Goal: Information Seeking & Learning: Learn about a topic

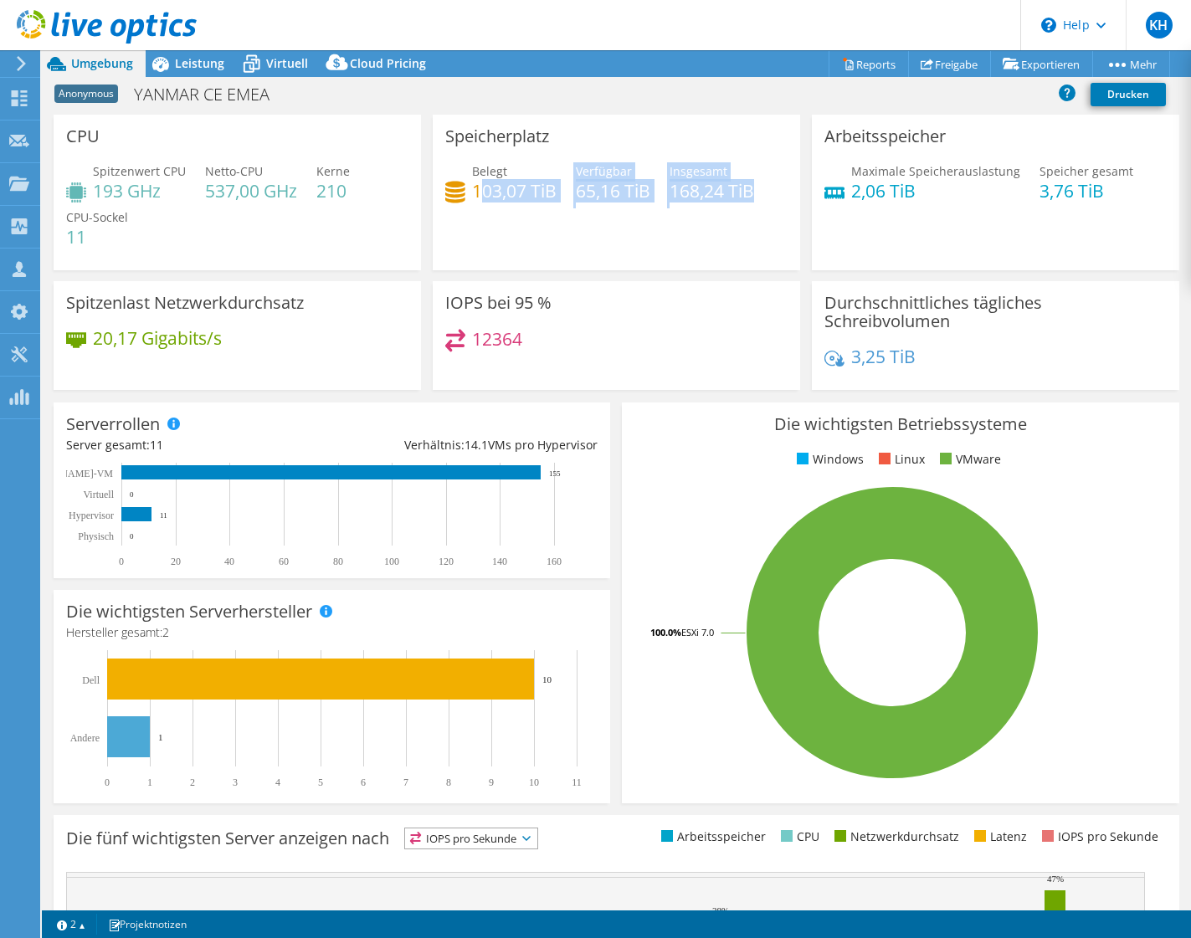
drag, startPoint x: 474, startPoint y: 193, endPoint x: 759, endPoint y: 192, distance: 285.4
click at [759, 192] on div "Belegt 103,07 TiB Verfügbar 65,16 TiB Insgesamt 168,24 TiB" at bounding box center [616, 189] width 342 height 54
drag, startPoint x: 759, startPoint y: 192, endPoint x: 735, endPoint y: 233, distance: 47.7
click at [735, 233] on div "Speicherplatz Belegt 103,07 TiB Verfügbar 65,16 TiB Insgesamt 168,24 TiB" at bounding box center [616, 193] width 367 height 156
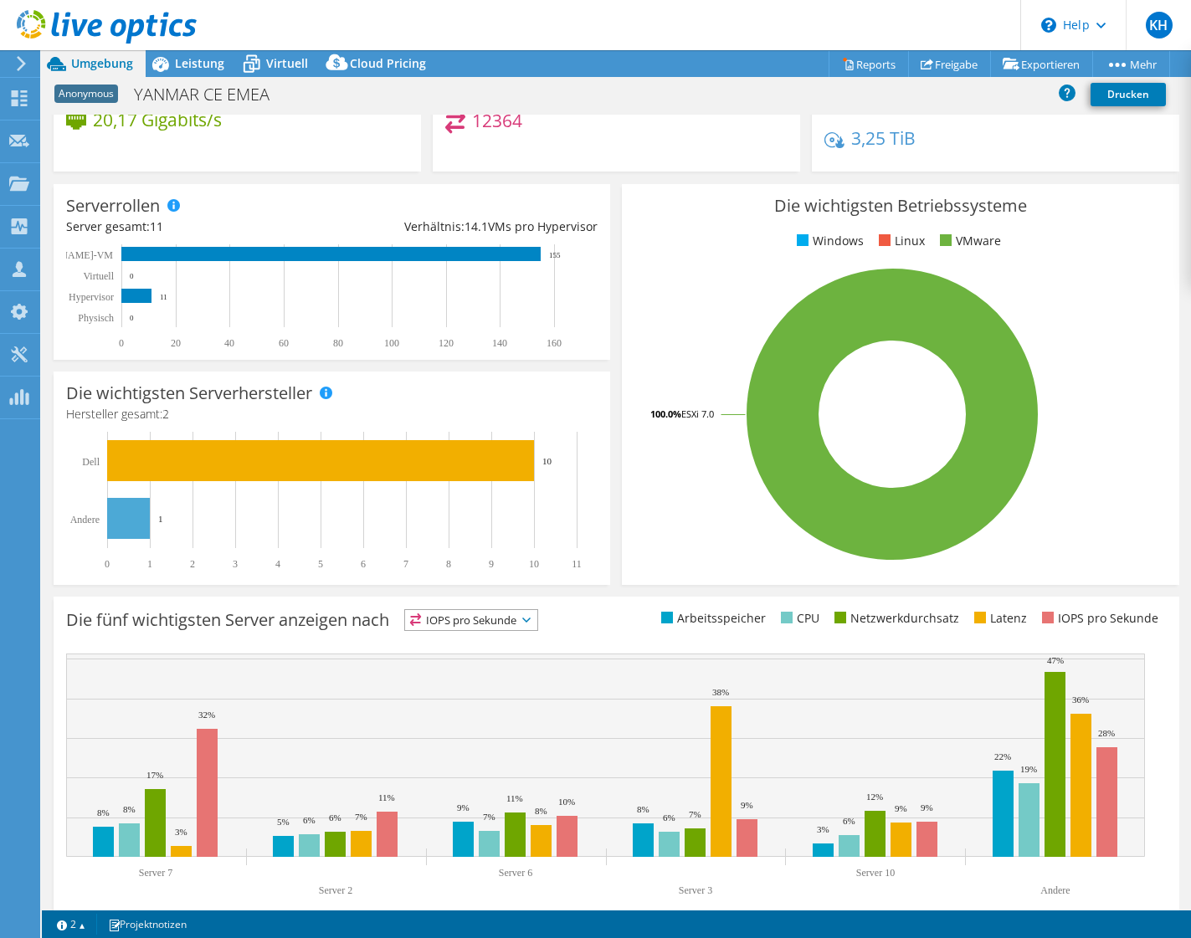
scroll to position [243, 0]
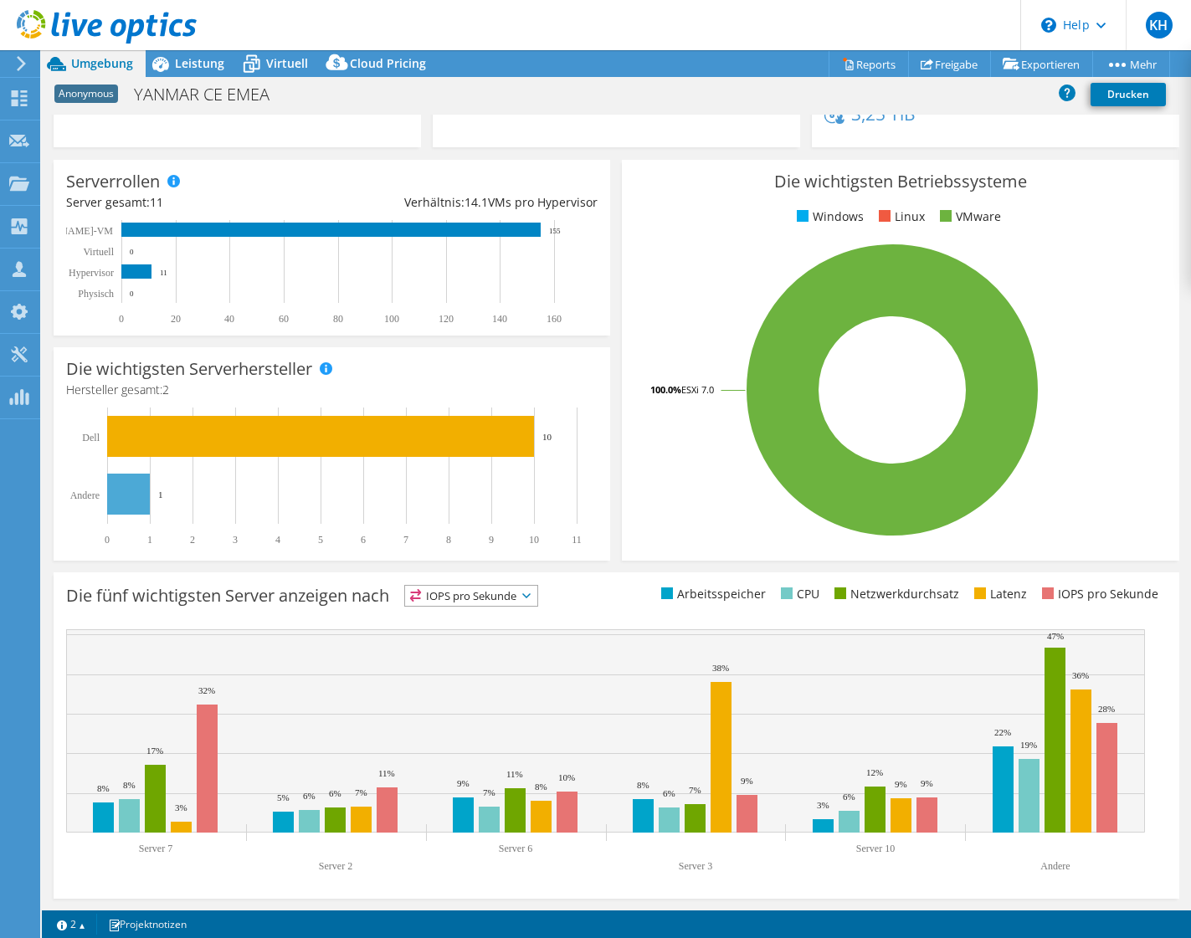
drag, startPoint x: 15, startPoint y: 556, endPoint x: 45, endPoint y: 472, distance: 89.0
click at [274, 66] on span "Virtuell" at bounding box center [287, 63] width 42 height 16
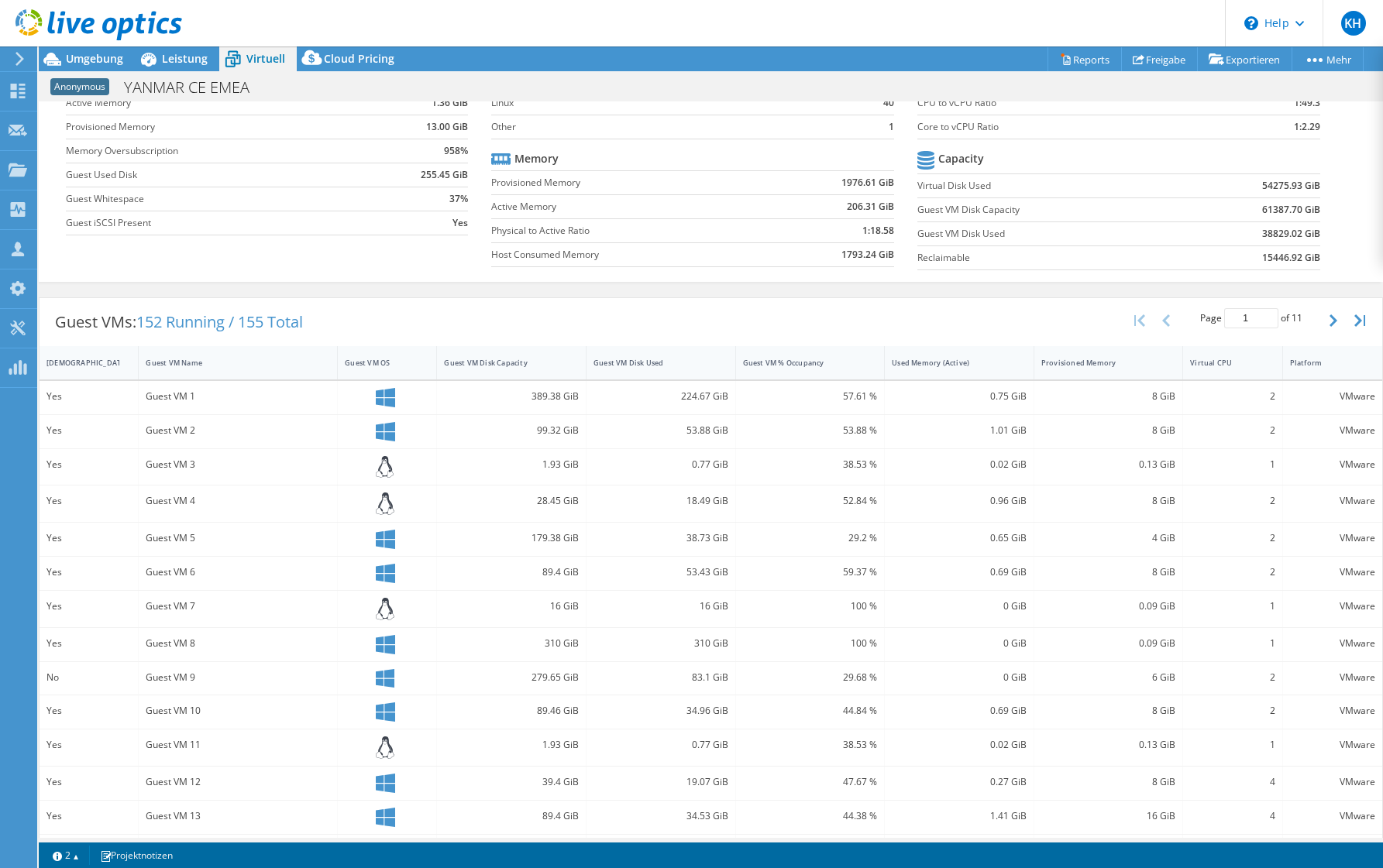
scroll to position [0, 0]
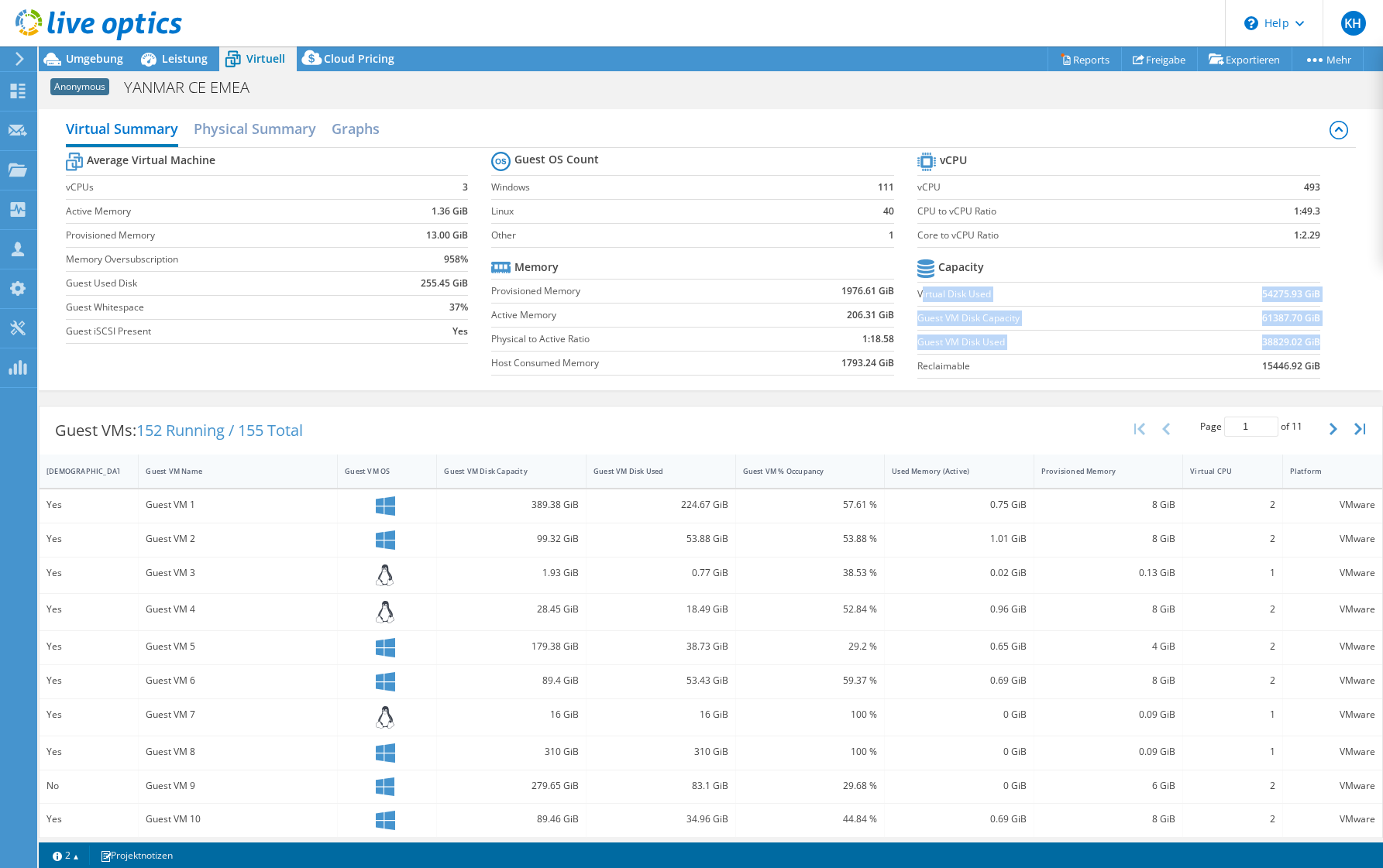
drag, startPoint x: 916, startPoint y: 293, endPoint x: 1307, endPoint y: 342, distance: 394.1
click at [1102, 342] on tbody "Capacity Virtual Disk Used 54275.93 GiB Guest VM Disk Capacity 61387.70 GiB Gue…" at bounding box center [1118, 316] width 403 height 123
click at [1020, 378] on td "Reclaimable" at bounding box center [1049, 366] width 264 height 24
click at [917, 365] on label "Reclaimable" at bounding box center [1049, 366] width 264 height 16
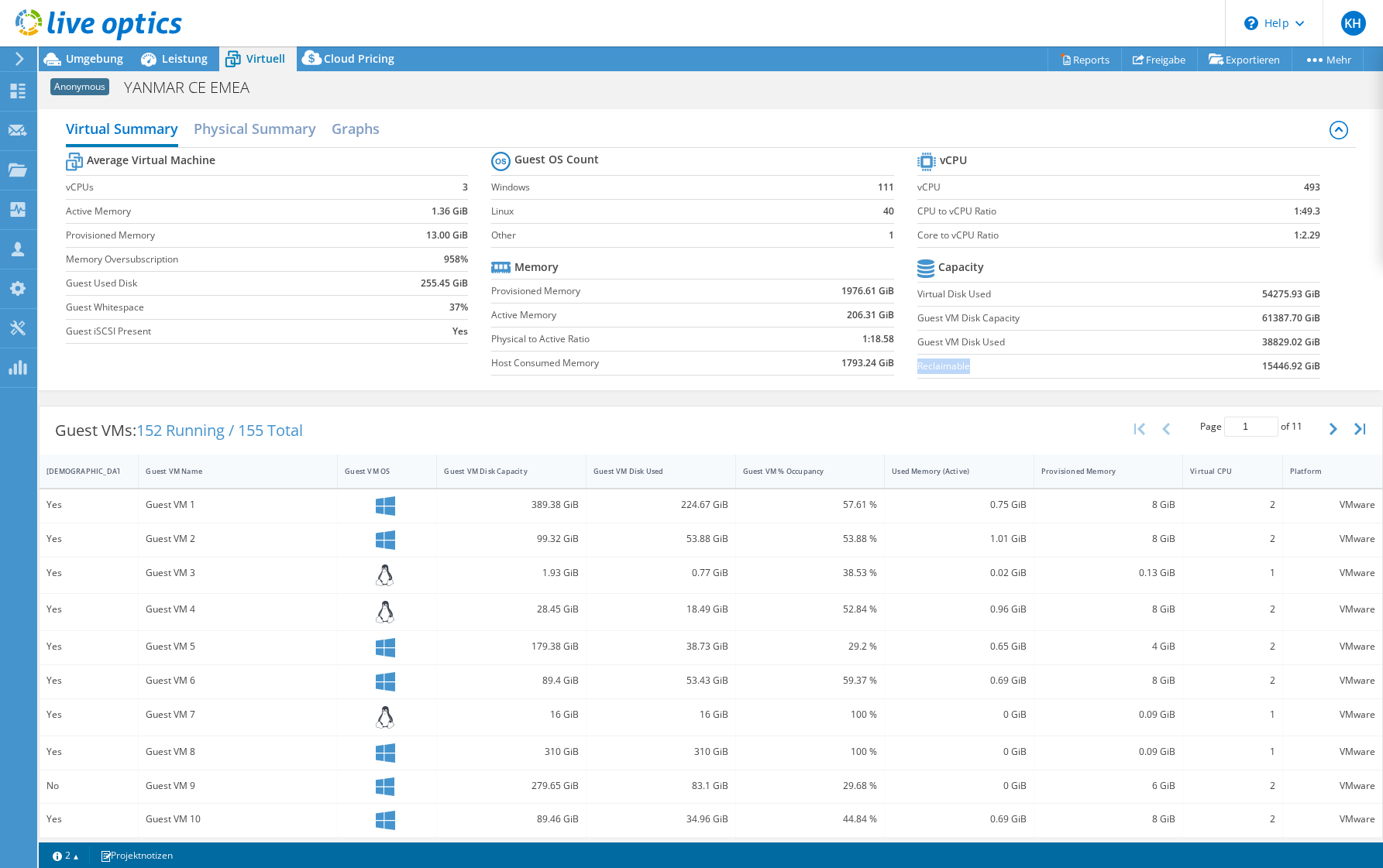
copy label "Reclaimable"
click at [288, 126] on h2 "Physical Summary" at bounding box center [255, 130] width 122 height 34
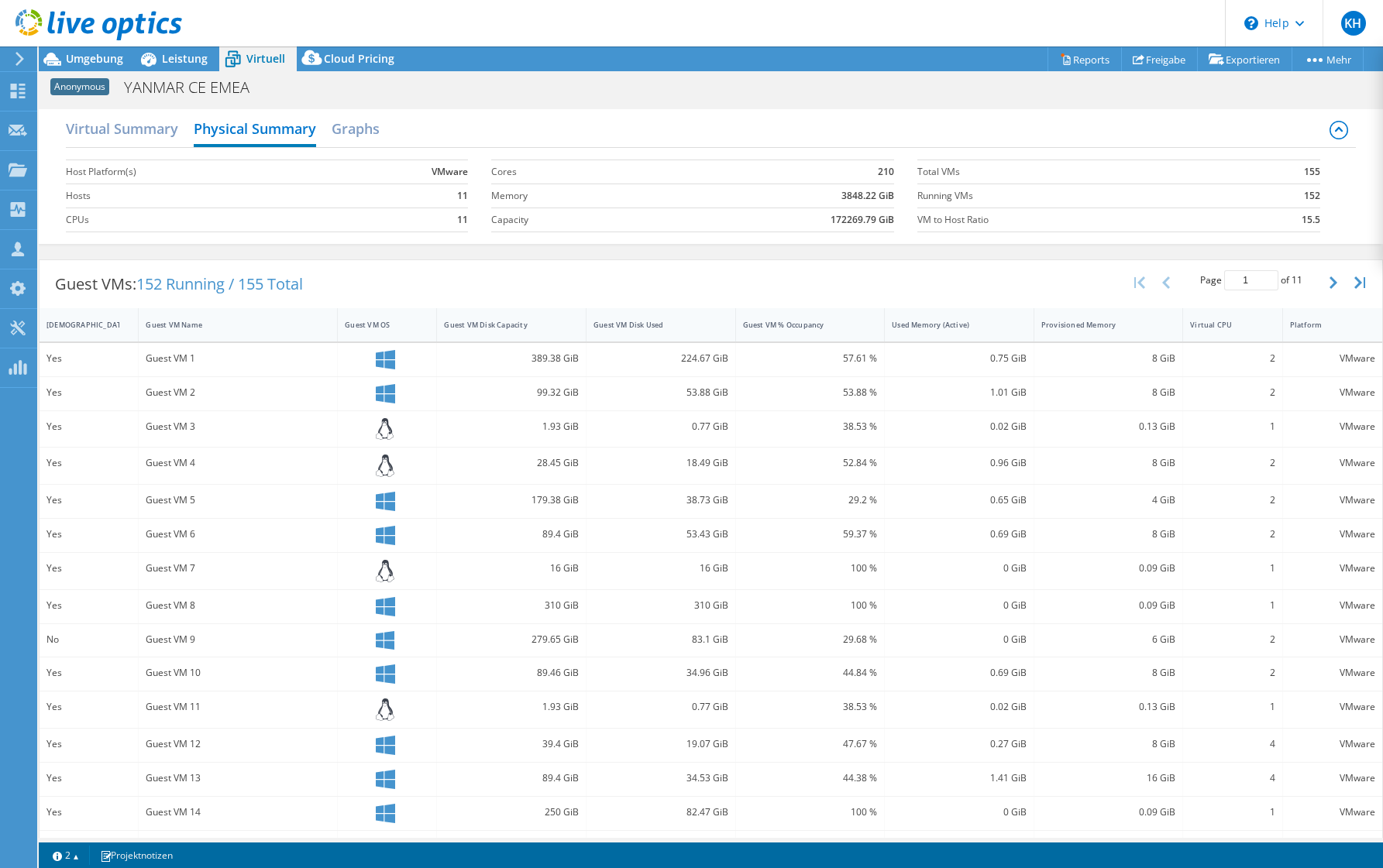
click at [279, 59] on span "Virtuell" at bounding box center [266, 58] width 39 height 15
click at [102, 62] on span "Umgebung" at bounding box center [94, 58] width 57 height 15
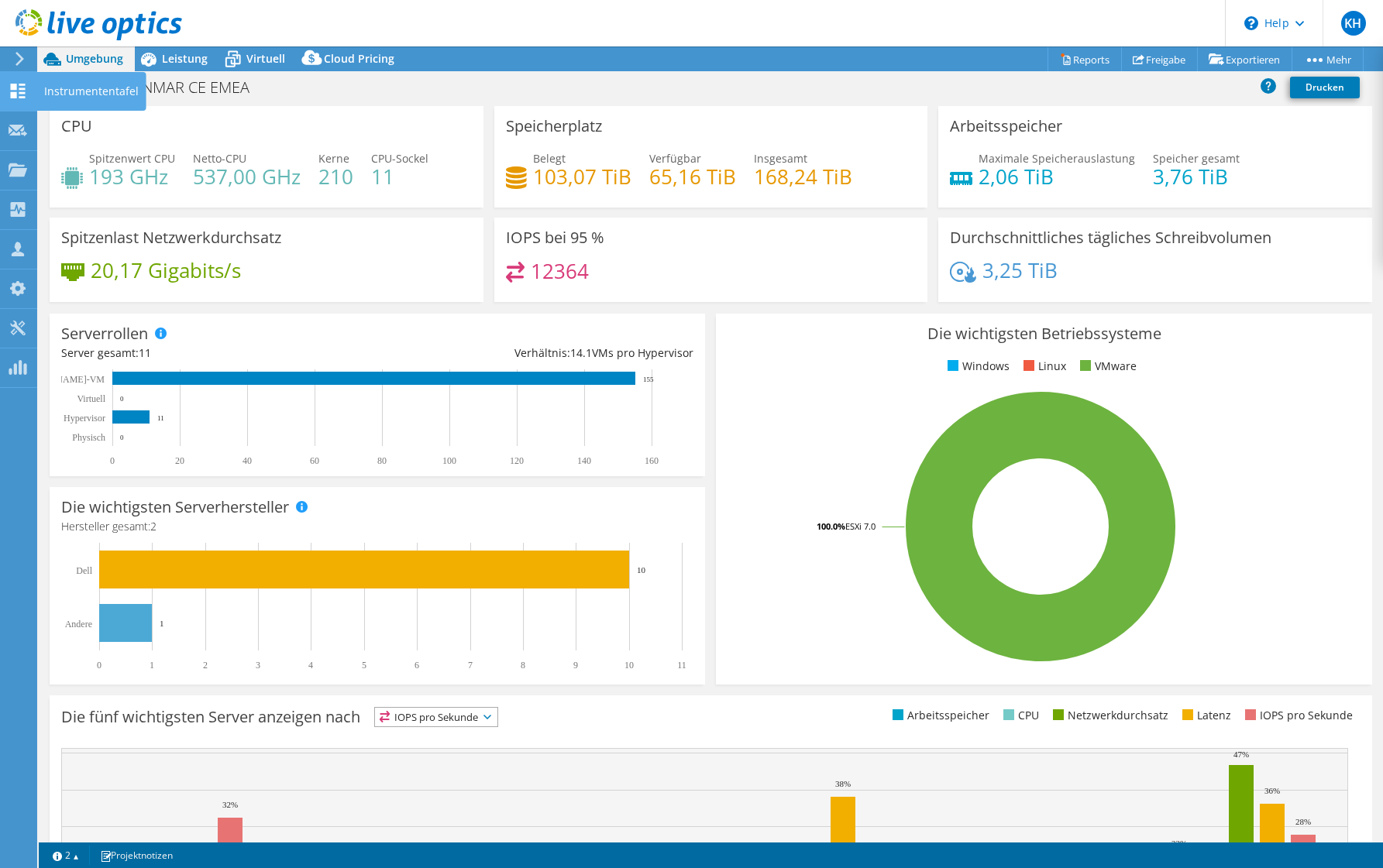
click at [20, 93] on use at bounding box center [19, 91] width 15 height 15
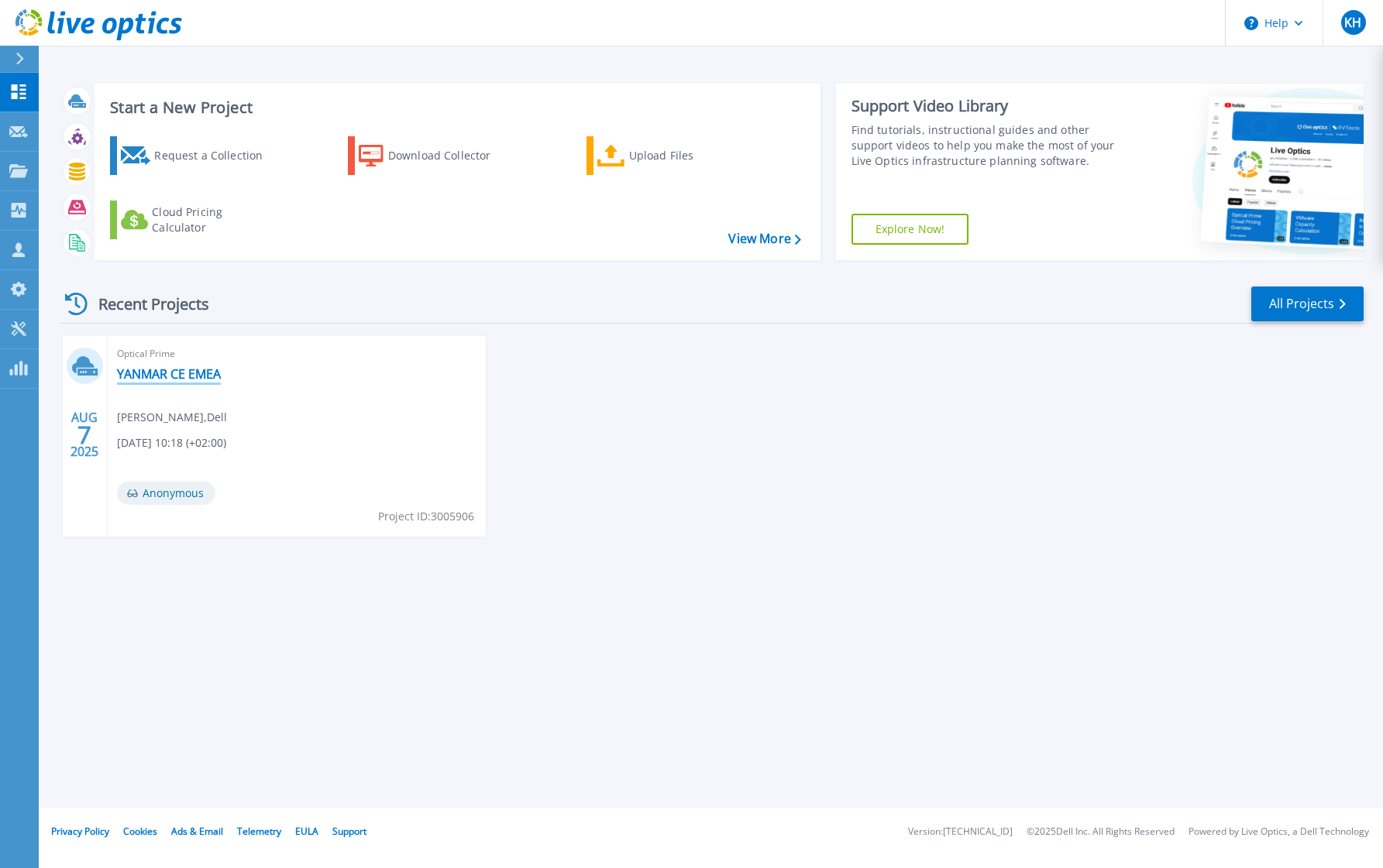
click at [171, 371] on link "YANMAR CE EMEA" at bounding box center [168, 374] width 104 height 16
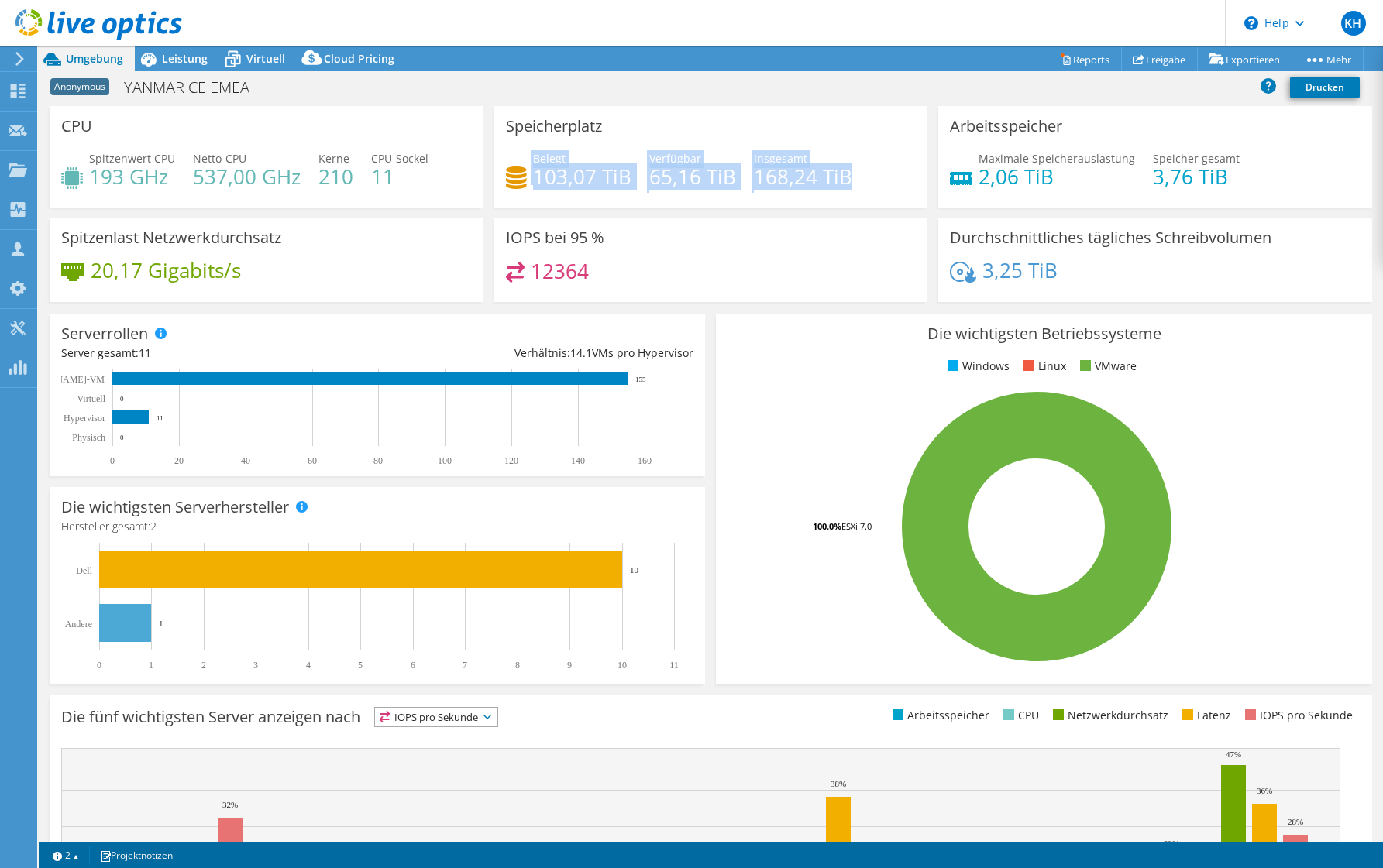
drag, startPoint x: 775, startPoint y: 172, endPoint x: 506, endPoint y: 181, distance: 269.2
click at [506, 181] on div "Belegt 103,07 TiB Verfügbar 65,16 TiB Insgesamt 168,24 TiB" at bounding box center [712, 175] width 411 height 50
drag, startPoint x: 508, startPoint y: 181, endPoint x: 676, endPoint y: 279, distance: 194.5
click at [644, 276] on div "12364" at bounding box center [712, 279] width 411 height 33
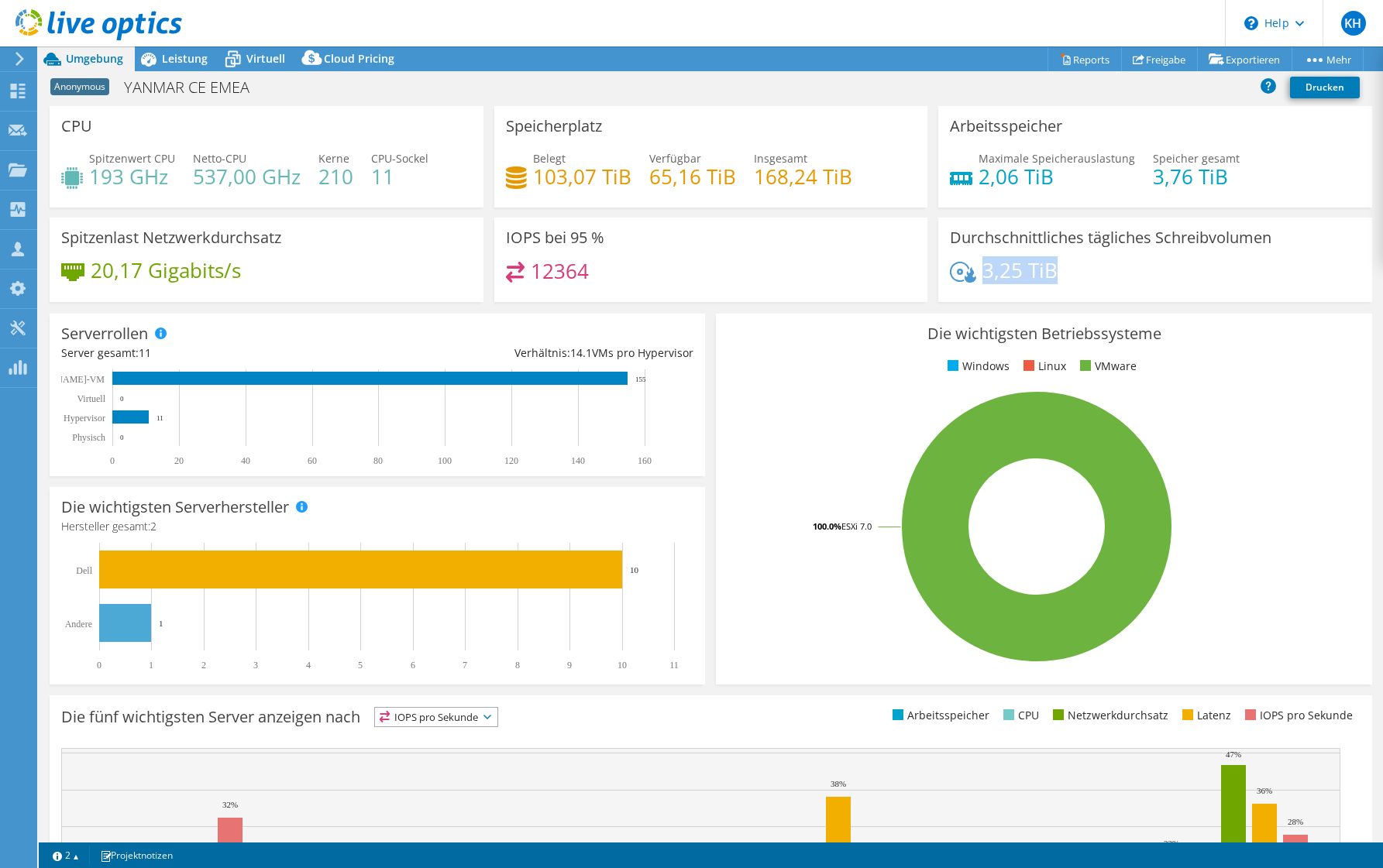
drag, startPoint x: 1050, startPoint y: 268, endPoint x: 981, endPoint y: 270, distance: 69.0
click at [981, 270] on div "3,25 TiB" at bounding box center [1155, 278] width 411 height 32
drag, startPoint x: 982, startPoint y: 270, endPoint x: 1080, endPoint y: 281, distance: 98.6
click at [1080, 281] on div "3,25 TiB" at bounding box center [1155, 278] width 411 height 32
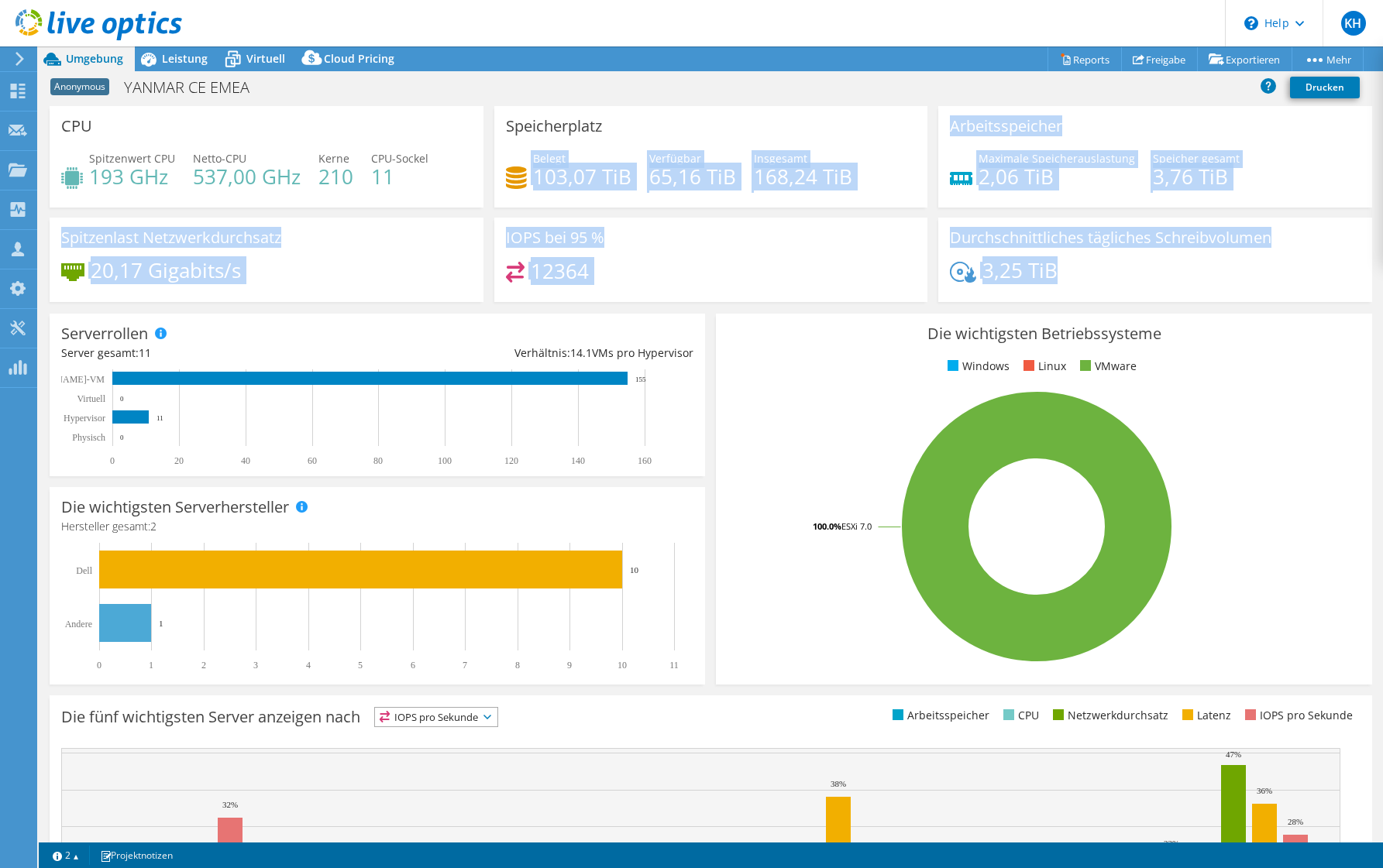
drag, startPoint x: 999, startPoint y: 267, endPoint x: 703, endPoint y: 139, distance: 322.5
click at [703, 139] on div "CPU Spitzenwert CPU 193 GHz Netto-CPU 537,00 GHz Kerne 210 CPU-Sockel 11 Speich…" at bounding box center [711, 209] width 1334 height 206
drag, startPoint x: 703, startPoint y: 139, endPoint x: 819, endPoint y: 267, distance: 172.7
click at [819, 267] on div "12364" at bounding box center [712, 279] width 411 height 33
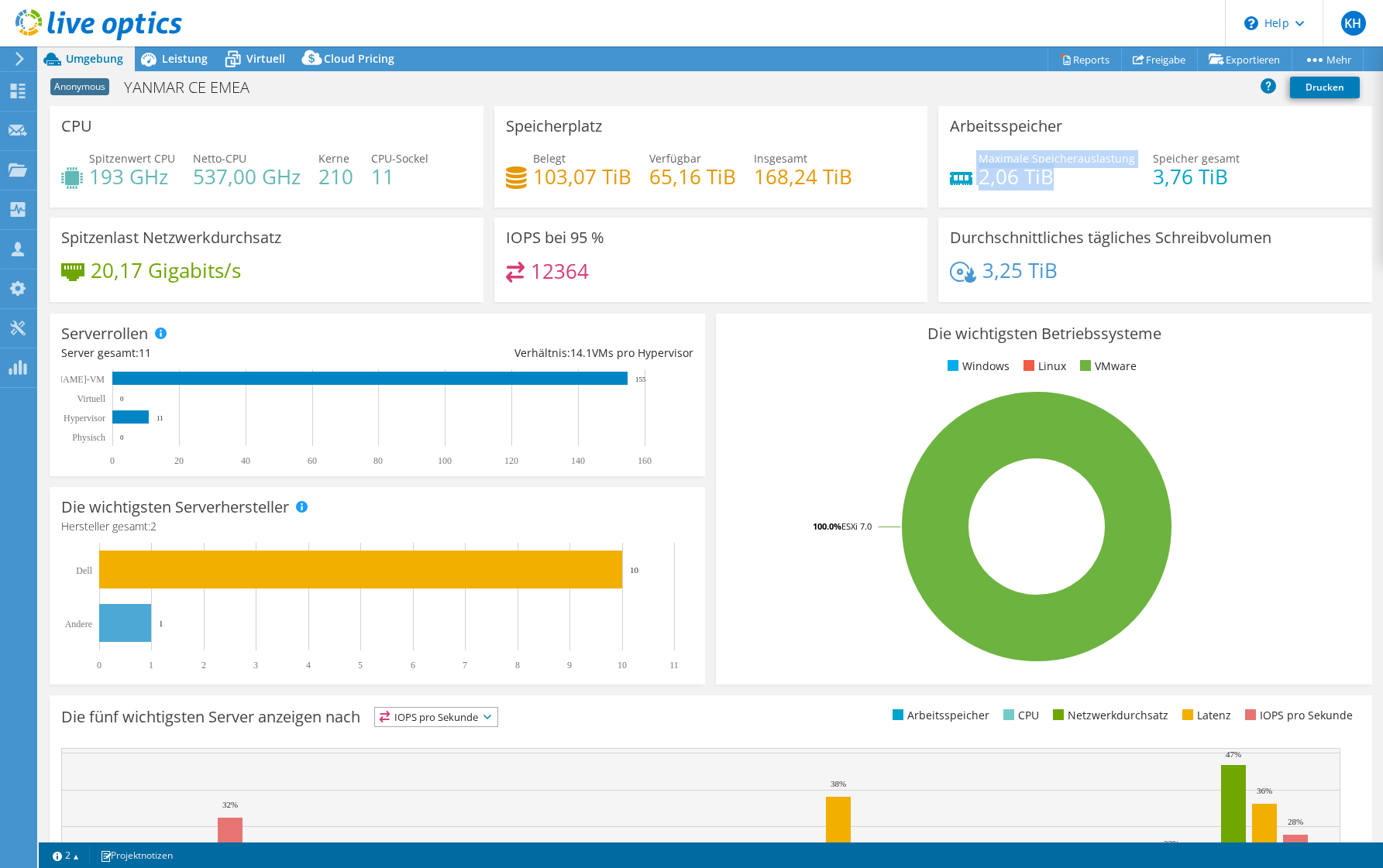
drag, startPoint x: 967, startPoint y: 176, endPoint x: 1053, endPoint y: 171, distance: 86.1
click at [1053, 171] on div "Maximale Speicherauslastung 2,06 TiB" at bounding box center [1042, 167] width 185 height 35
drag, startPoint x: 1053, startPoint y: 171, endPoint x: 1067, endPoint y: 179, distance: 16.1
click at [1060, 176] on h4 "2,06 TiB" at bounding box center [1056, 177] width 156 height 17
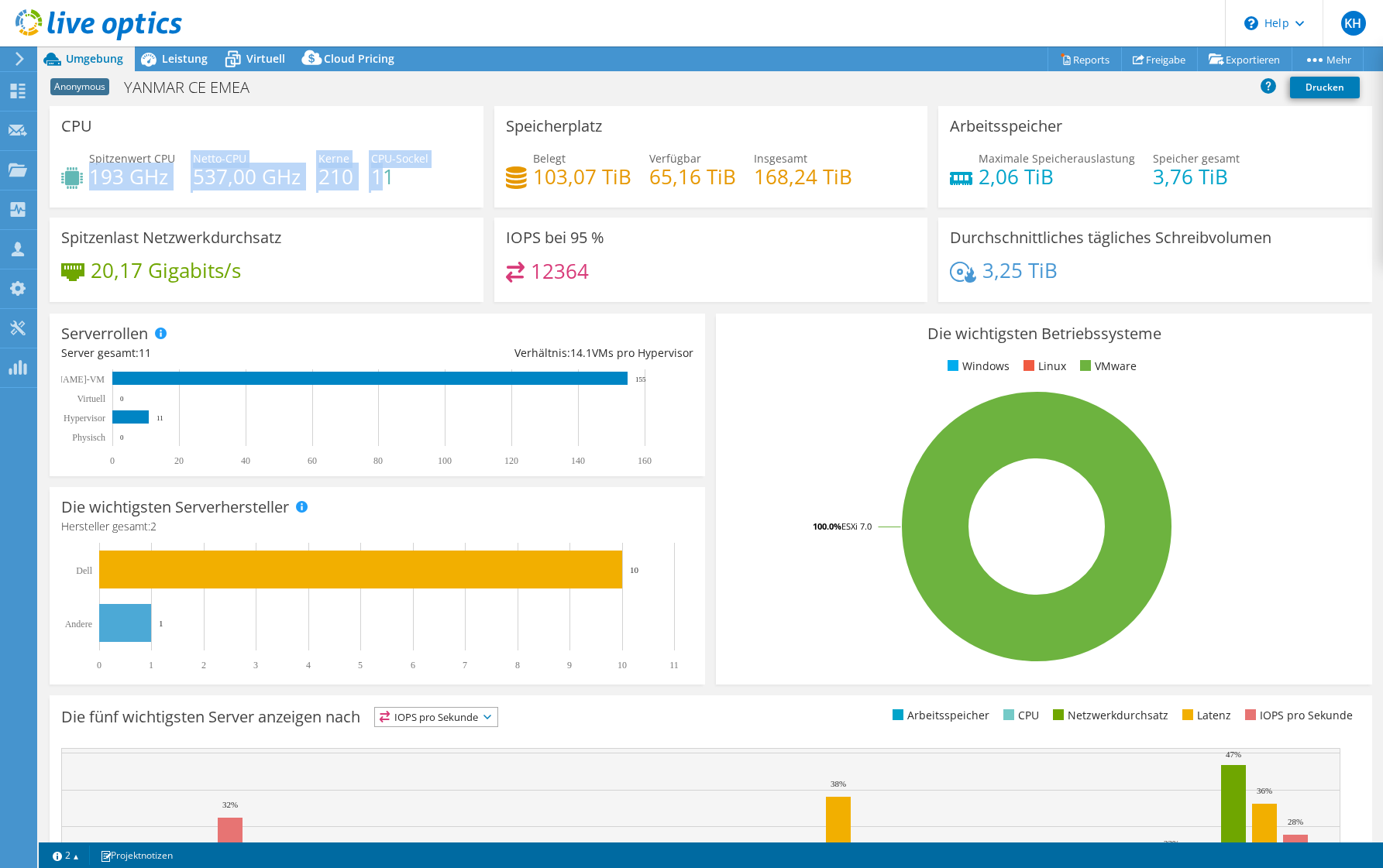
drag, startPoint x: 355, startPoint y: 179, endPoint x: 96, endPoint y: 183, distance: 259.0
click at [95, 183] on div "Spitzenwert CPU 193 GHz Netto-CPU 537,00 GHz Kerne 210 CPU-Sockel 11" at bounding box center [267, 175] width 411 height 50
drag, startPoint x: 96, startPoint y: 183, endPoint x: 393, endPoint y: 217, distance: 298.9
click at [393, 217] on div "Spitzenlast Netzwerkdurchsatz 20,17 Gigabits/s" at bounding box center [267, 259] width 434 height 84
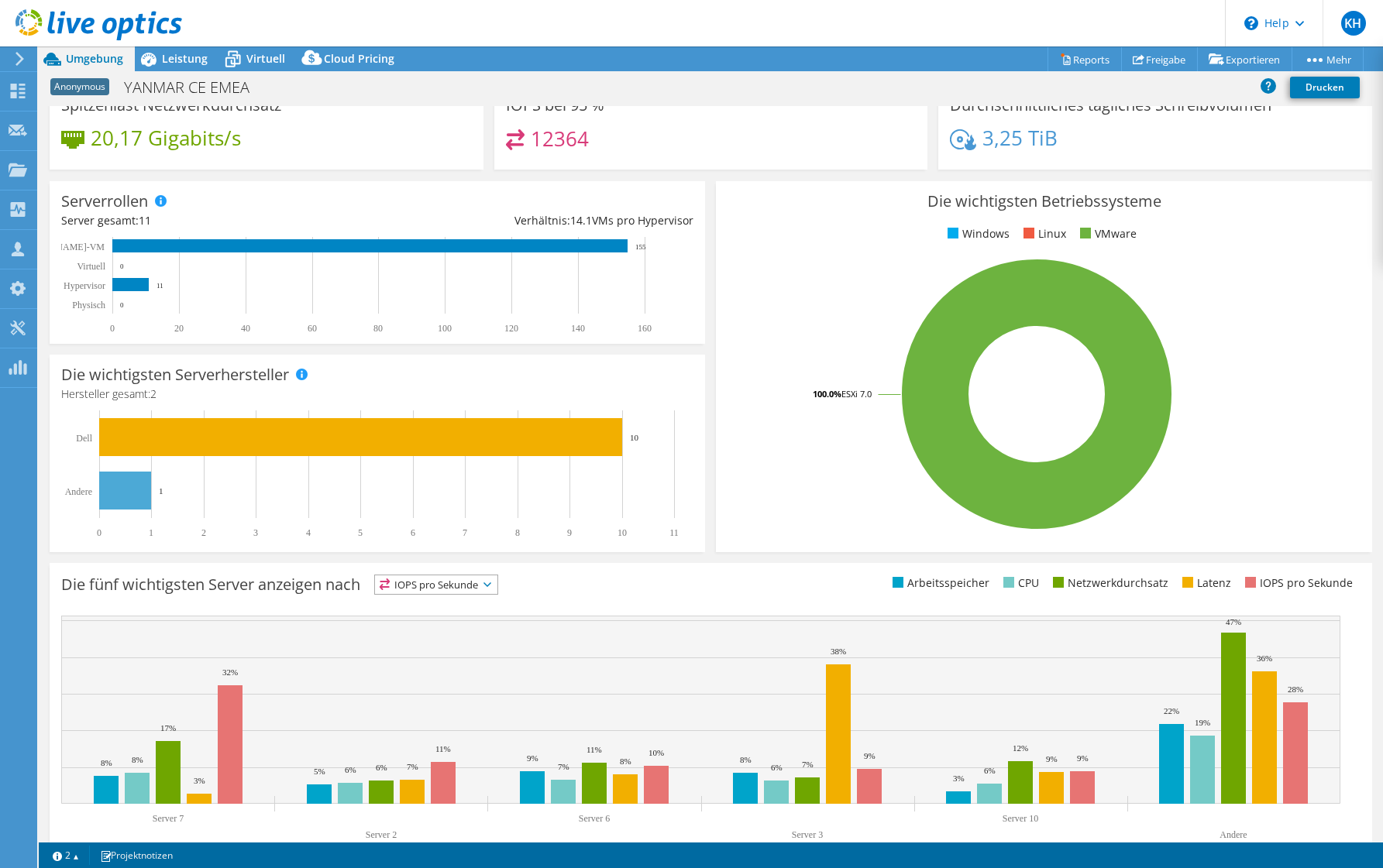
scroll to position [166, 0]
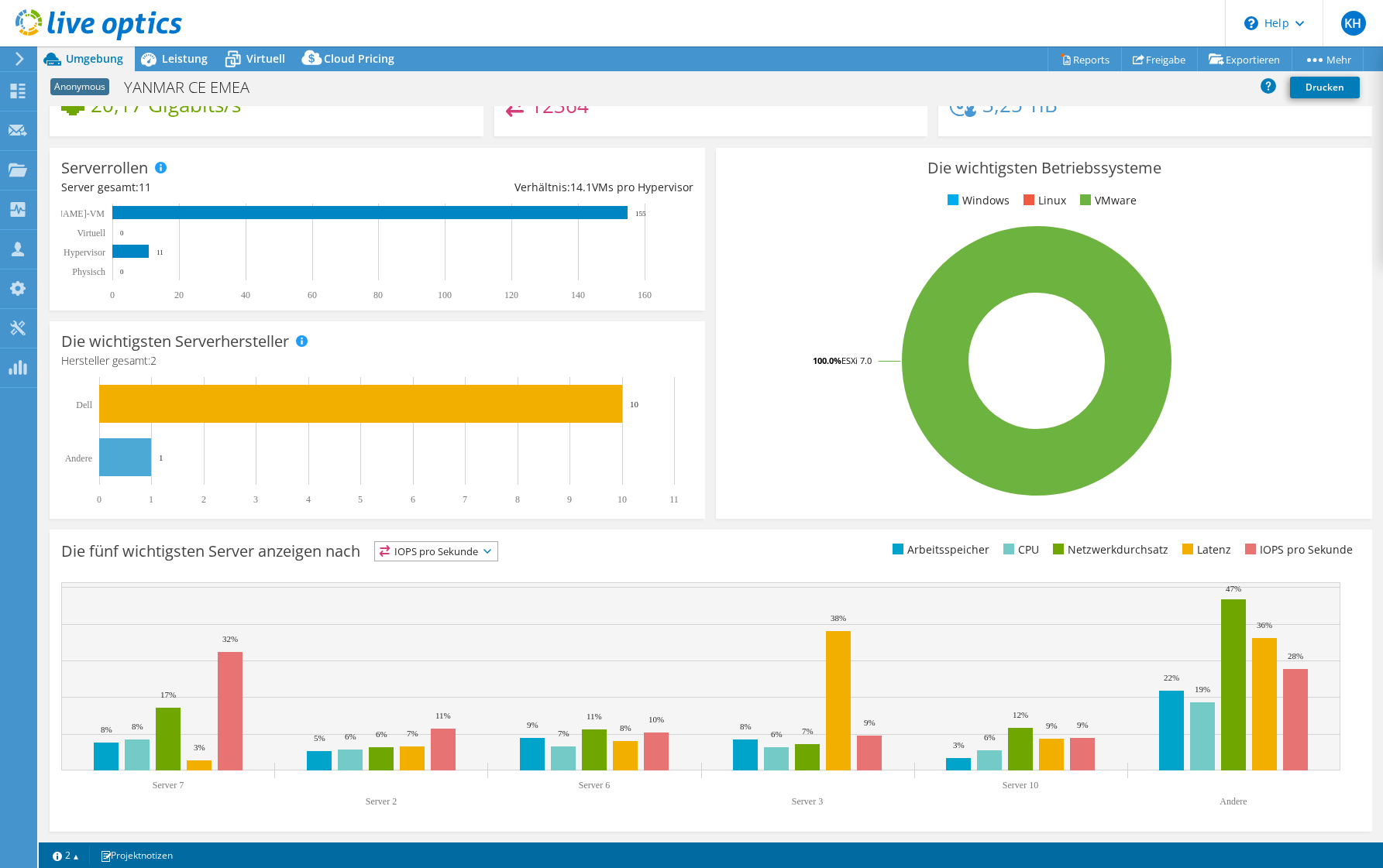
drag, startPoint x: 364, startPoint y: 639, endPoint x: 353, endPoint y: 634, distance: 12.1
click at [362, 640] on rect at bounding box center [701, 676] width 1279 height 188
click at [174, 55] on span "Leistung" at bounding box center [184, 58] width 45 height 15
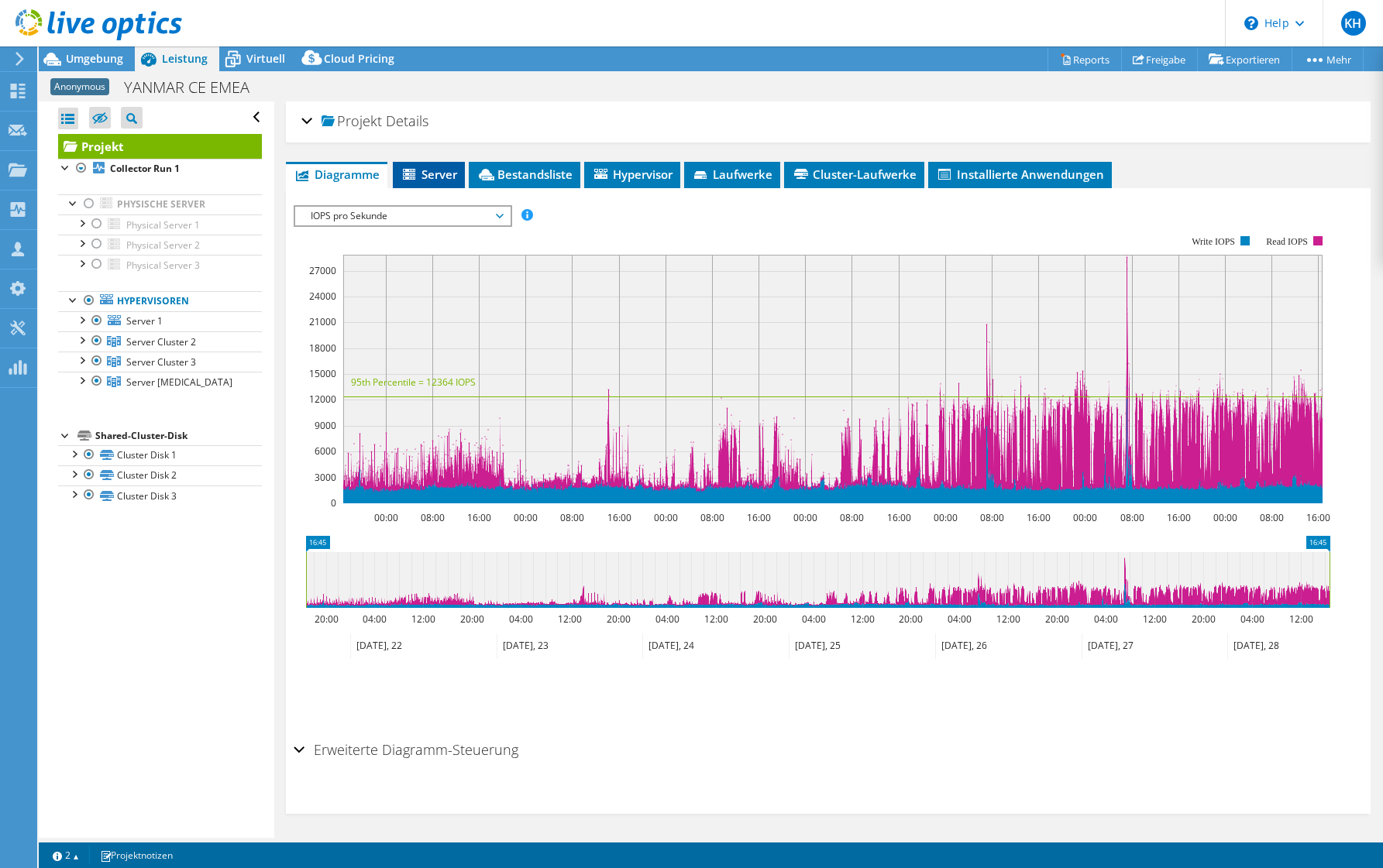
click at [430, 169] on span "Server" at bounding box center [429, 174] width 56 height 16
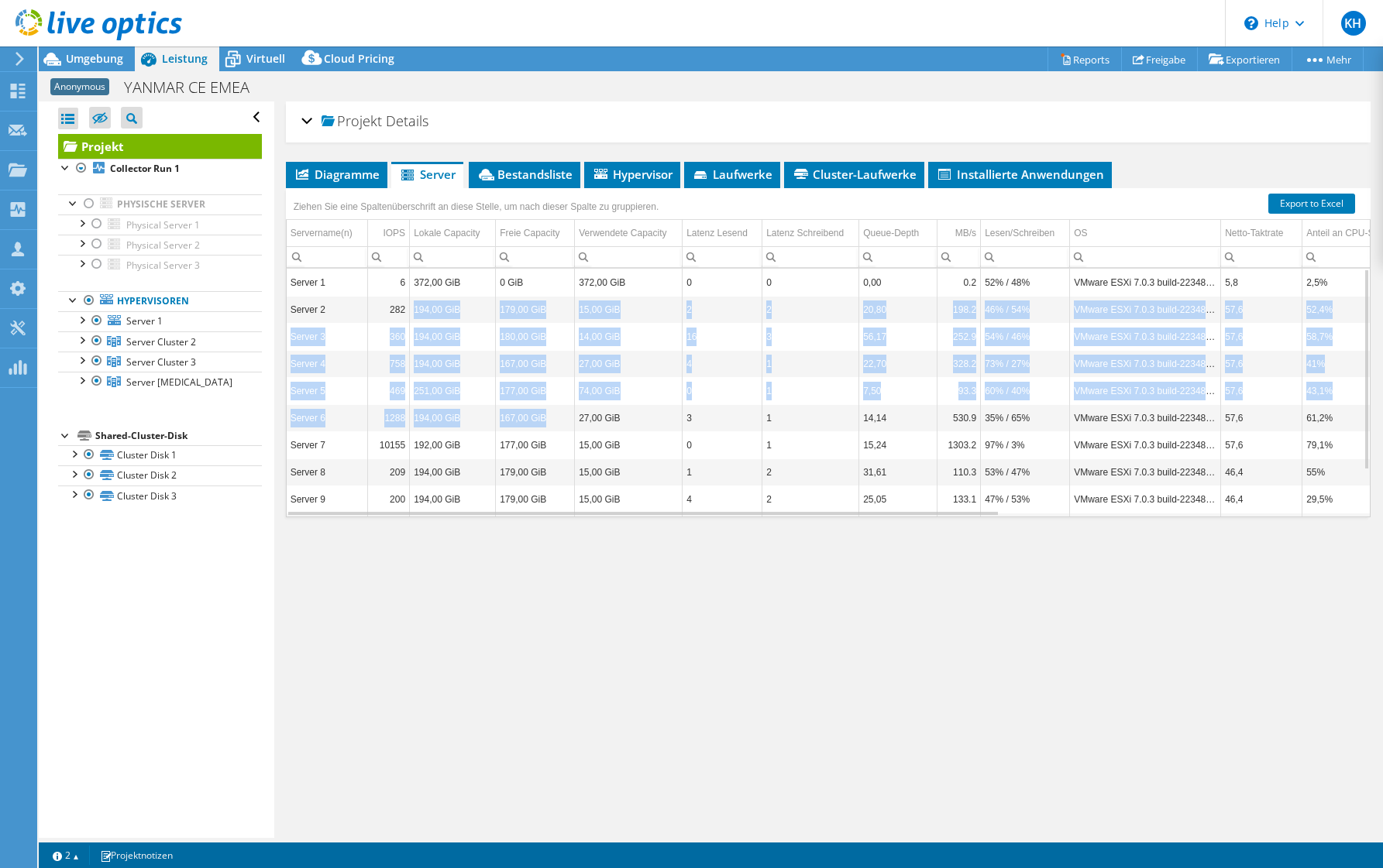
drag, startPoint x: 411, startPoint y: 311, endPoint x: 578, endPoint y: 407, distance: 192.6
click at [578, 407] on tbody "Server 1 6 372,00 GiB 0 GiB 372,00 GiB 0 0 0,00 0.2 52% / 48% VMware ESXi 7.0.3…" at bounding box center [1092, 417] width 1612 height 298
click at [578, 407] on td "27,00 GiB" at bounding box center [629, 417] width 107 height 27
drag, startPoint x: 578, startPoint y: 312, endPoint x: 1335, endPoint y: 385, distance: 760.5
click at [1335, 385] on tbody "Server 1 6 372,00 GiB 0 GiB 372,00 GiB 0 0 0,00 0.2 52% / 48% VMware ESXi 7.0.3…" at bounding box center [1092, 417] width 1612 height 298
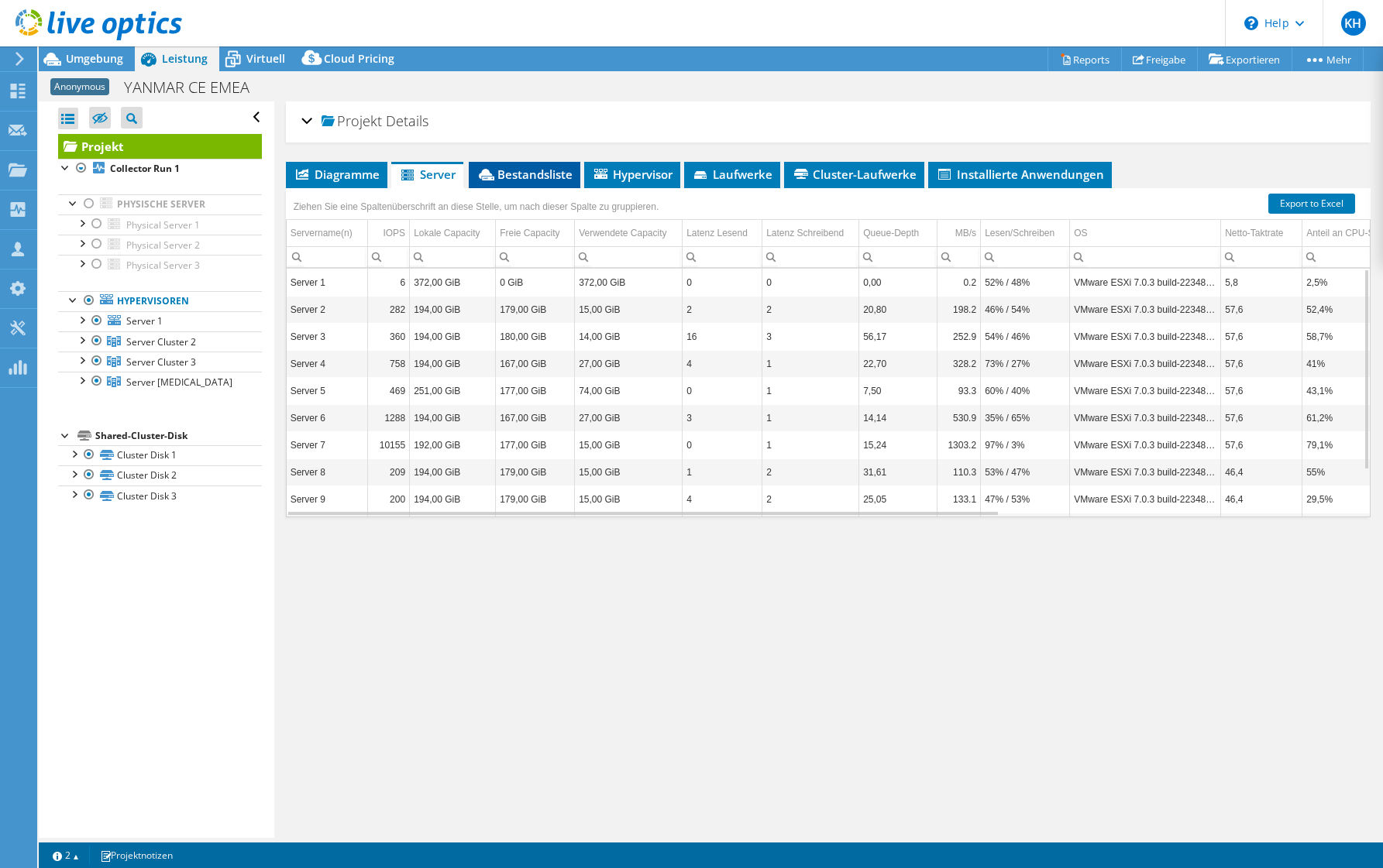
click at [541, 166] on li "Bestandsliste" at bounding box center [524, 175] width 112 height 26
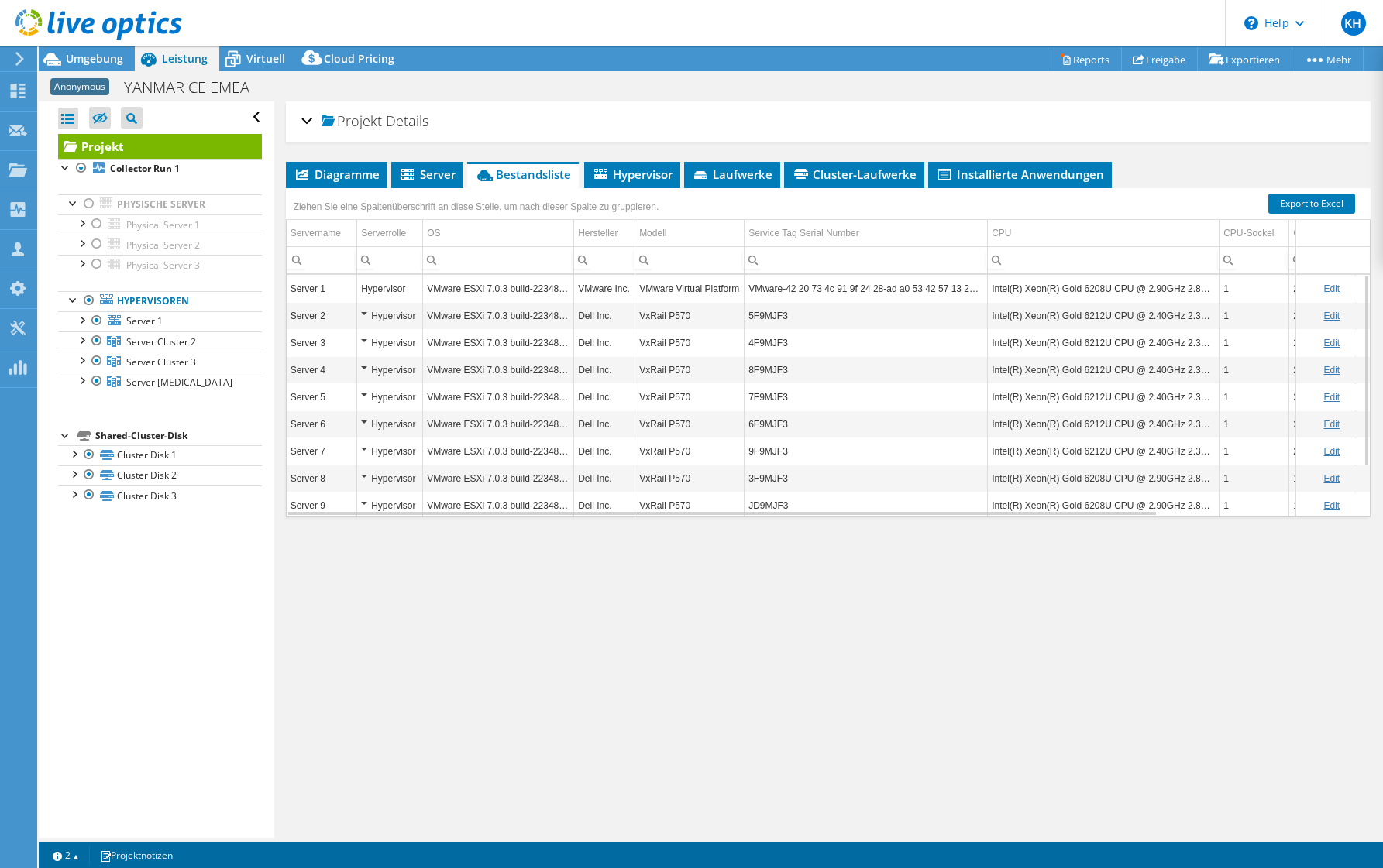
click at [1017, 424] on td "Intel(R) Xeon(R) Gold 6212U CPU @ 2.40GHz 2.39 GHz" at bounding box center [1103, 424] width 231 height 27
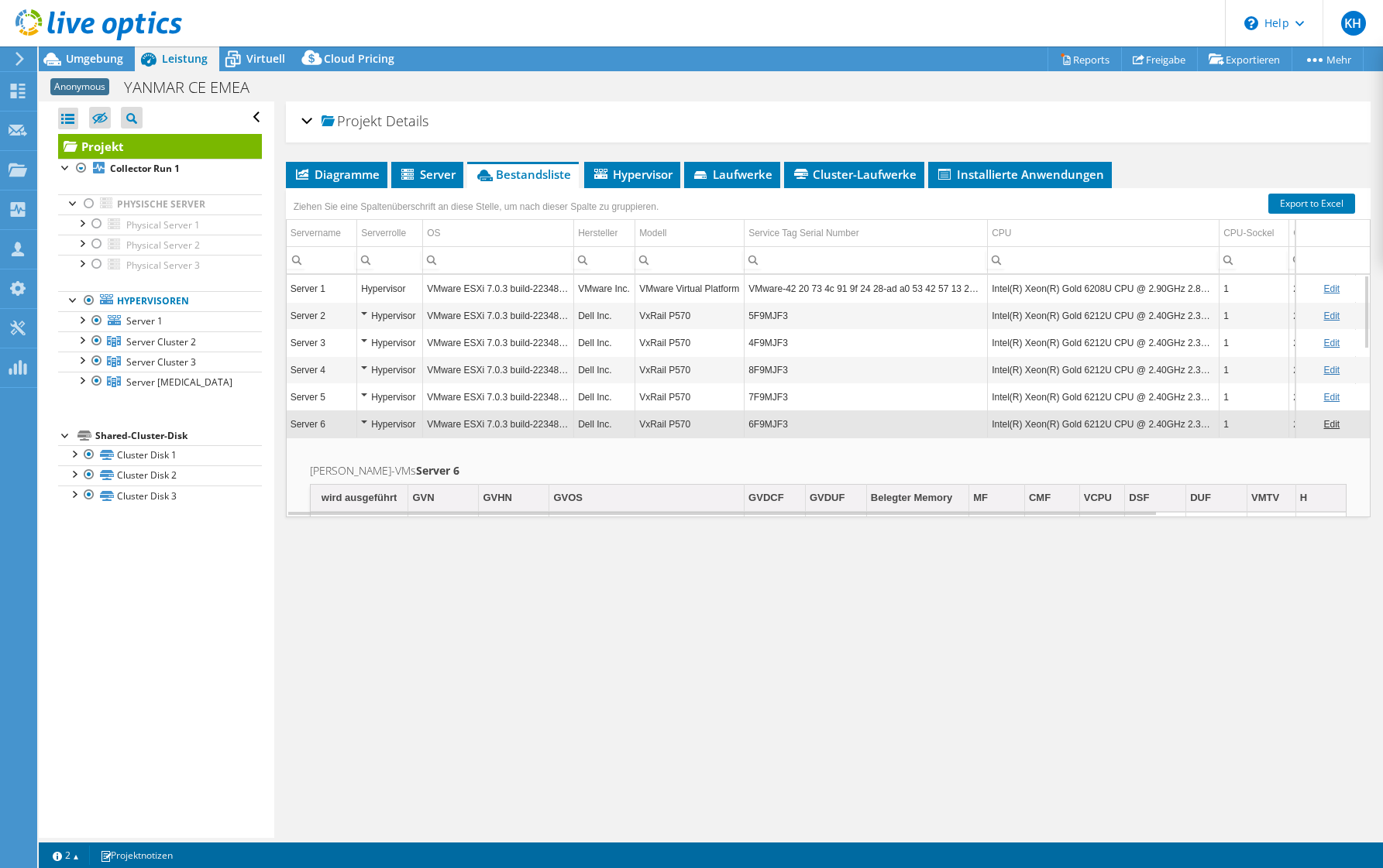
click at [465, 316] on td "VMware ESXi 7.0.3 build-22348816" at bounding box center [498, 315] width 151 height 27
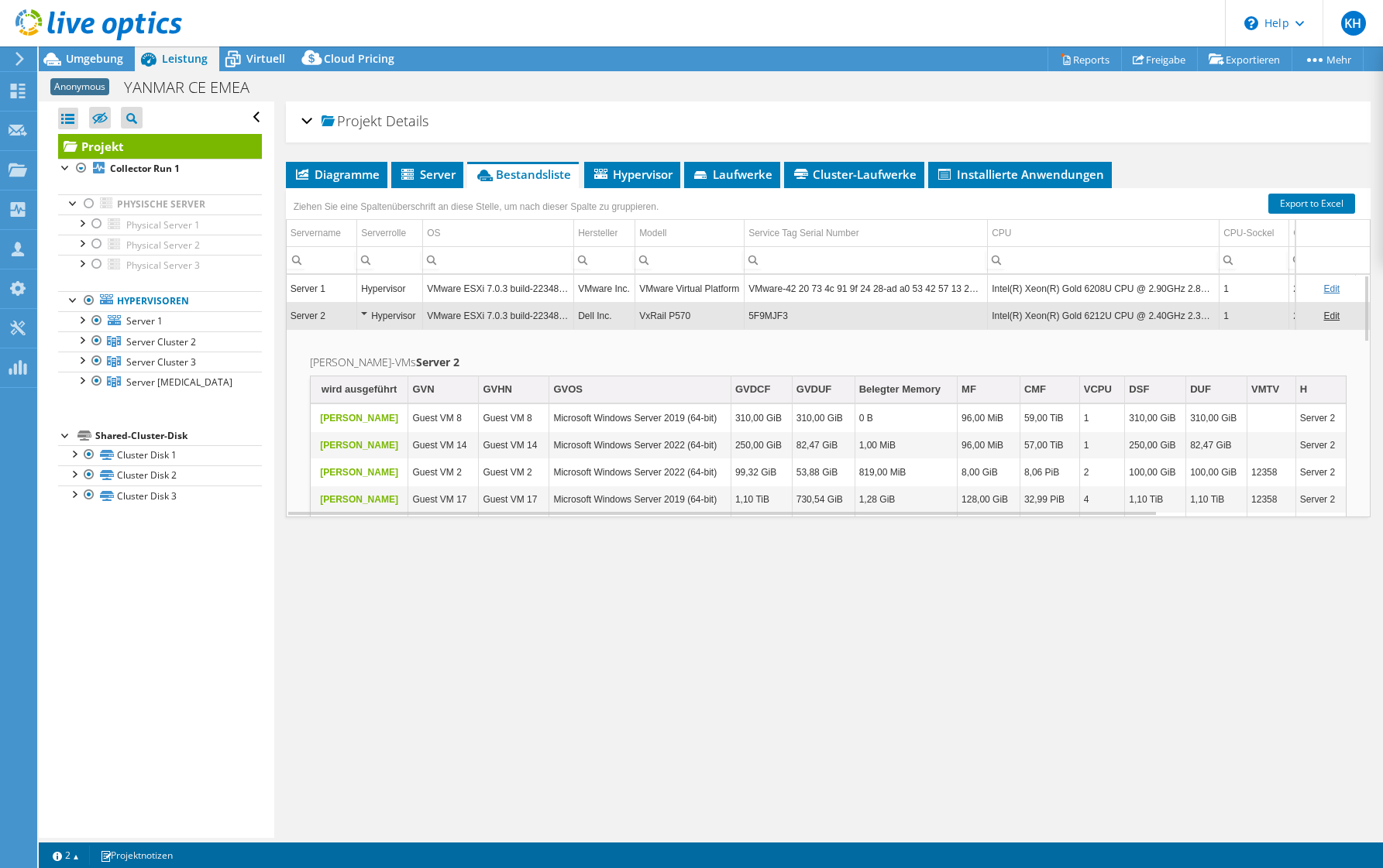
click at [359, 316] on td "Hypervisor" at bounding box center [390, 315] width 66 height 27
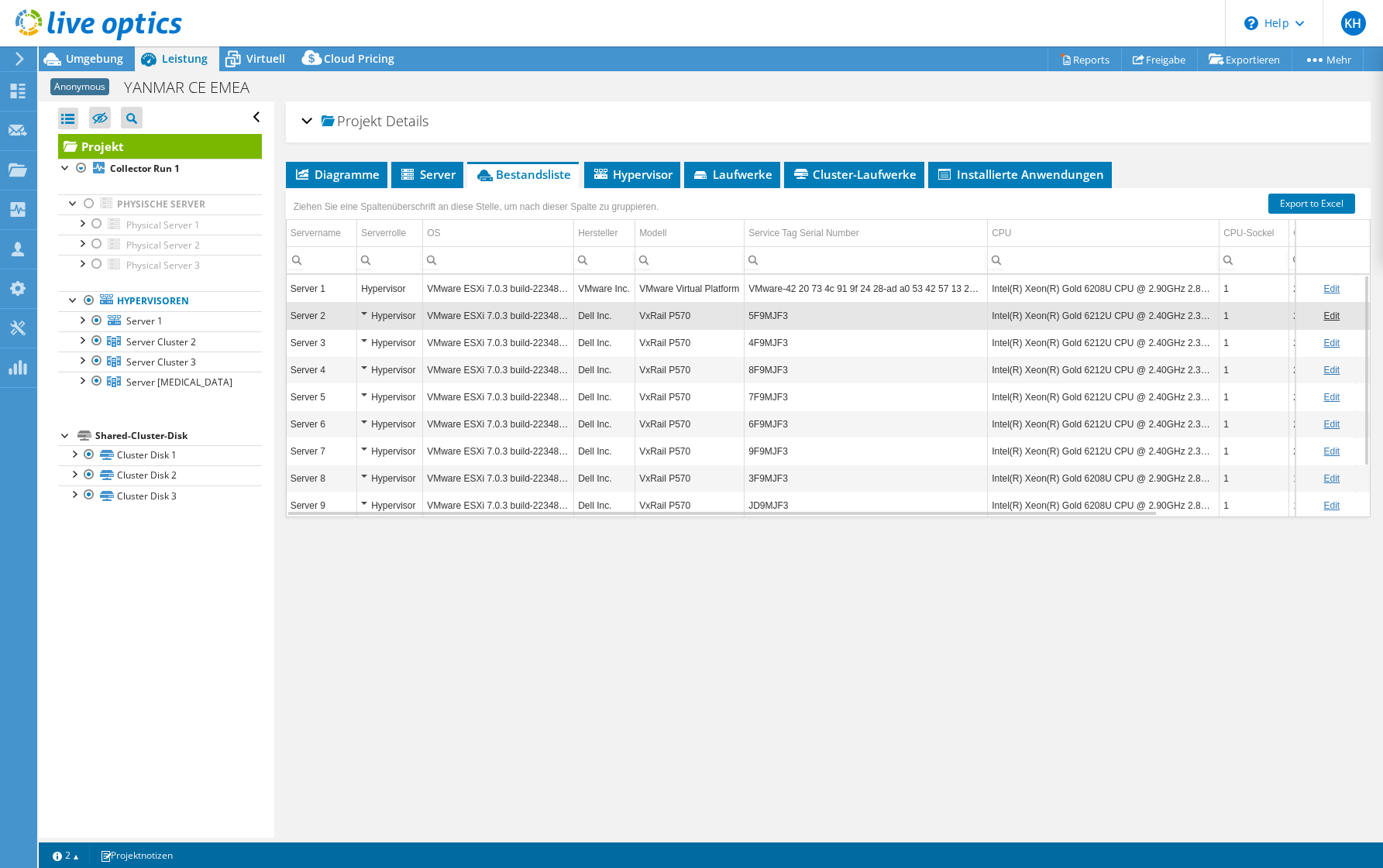
click at [363, 340] on div "Hypervisor" at bounding box center [390, 343] width 57 height 19
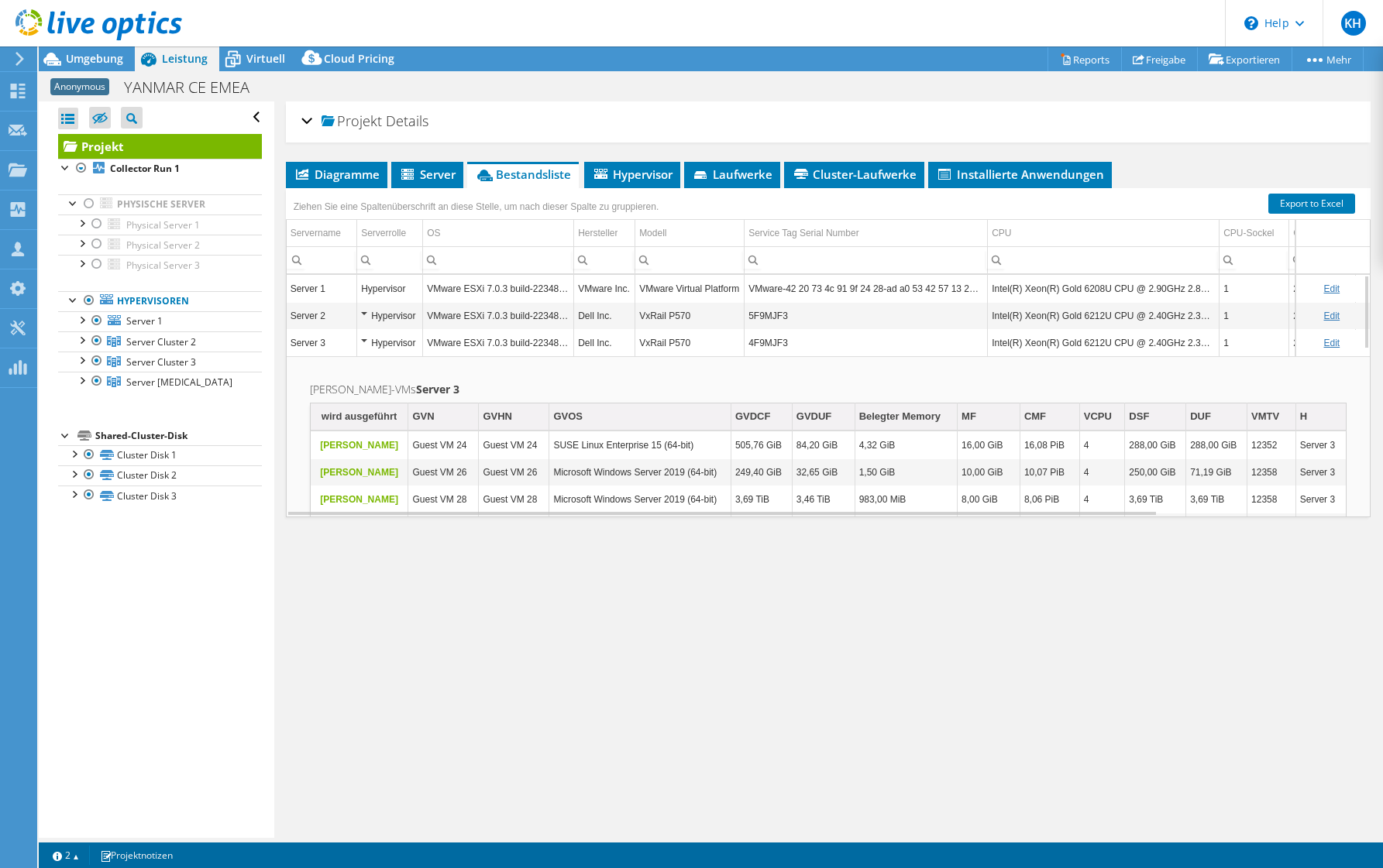
click at [365, 340] on div "Hypervisor" at bounding box center [390, 343] width 57 height 19
click at [371, 335] on div "Hypervisor" at bounding box center [390, 343] width 57 height 19
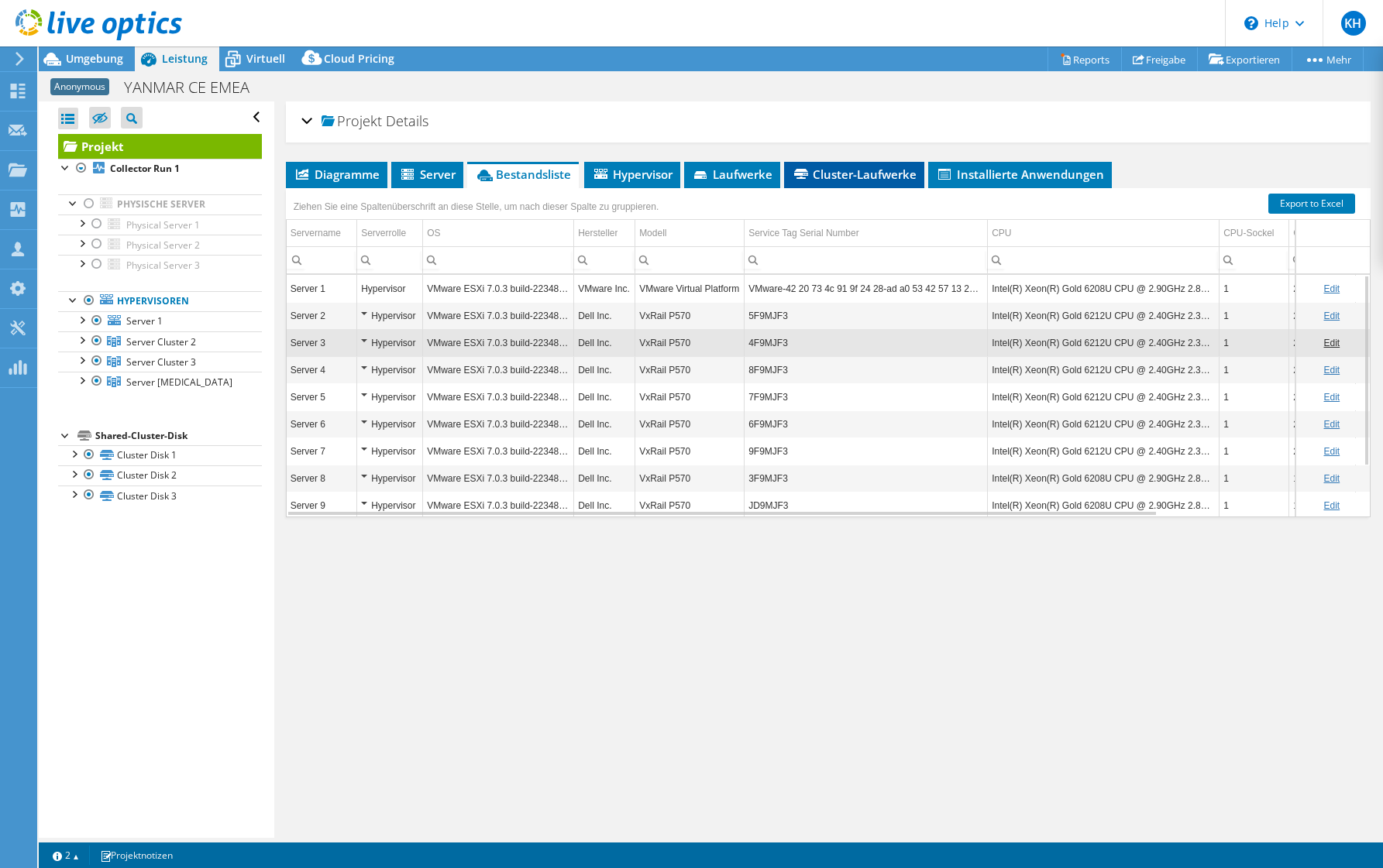
click at [828, 171] on span "Cluster-Laufwerke" at bounding box center [853, 174] width 125 height 16
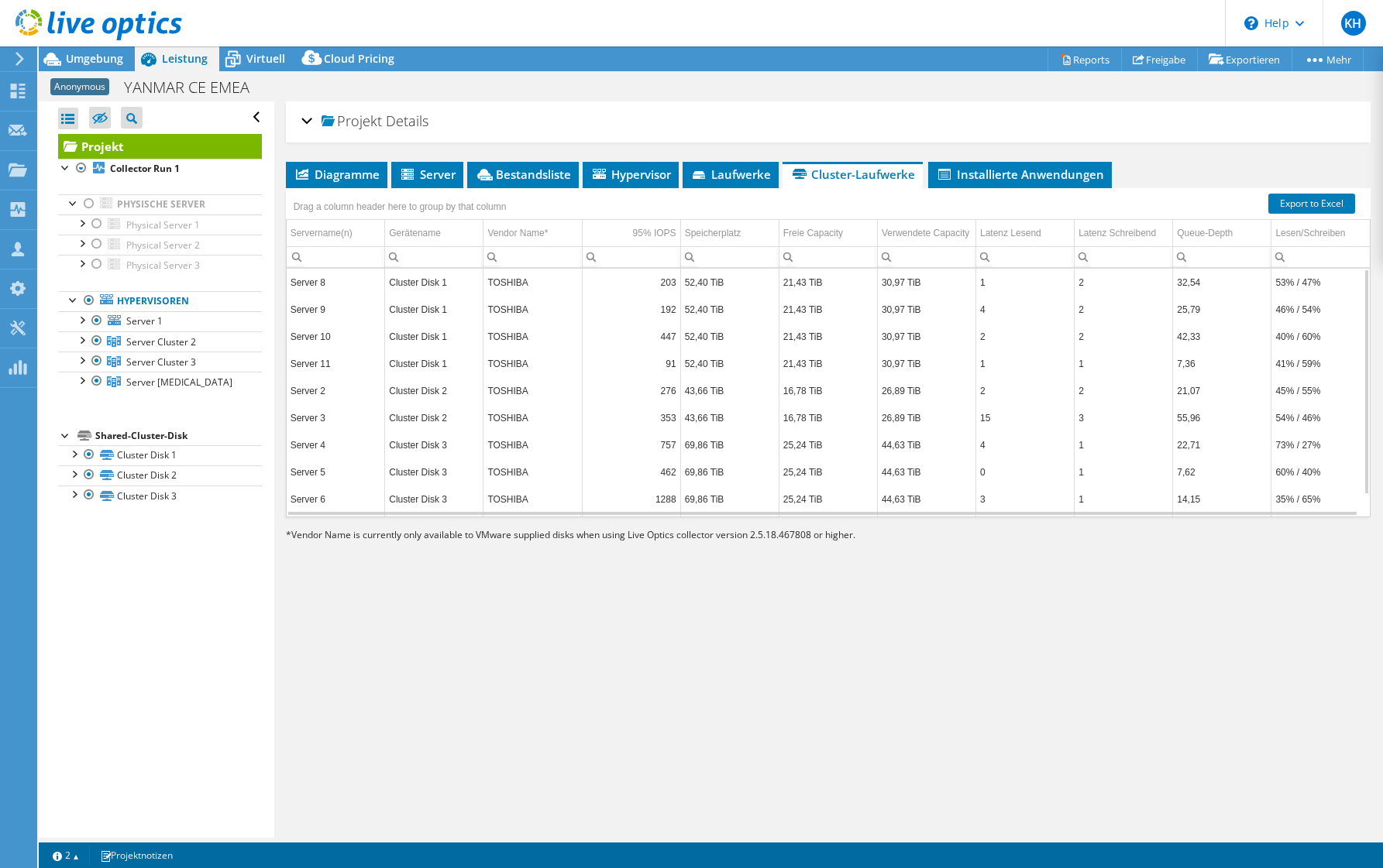
click at [703, 388] on td "43,66 TiB" at bounding box center [729, 391] width 98 height 27
click at [426, 234] on div "Gerätename" at bounding box center [415, 233] width 52 height 19
click at [426, 230] on div "Gerätename" at bounding box center [415, 233] width 52 height 19
click at [450, 231] on td "Gerätename" at bounding box center [434, 233] width 98 height 27
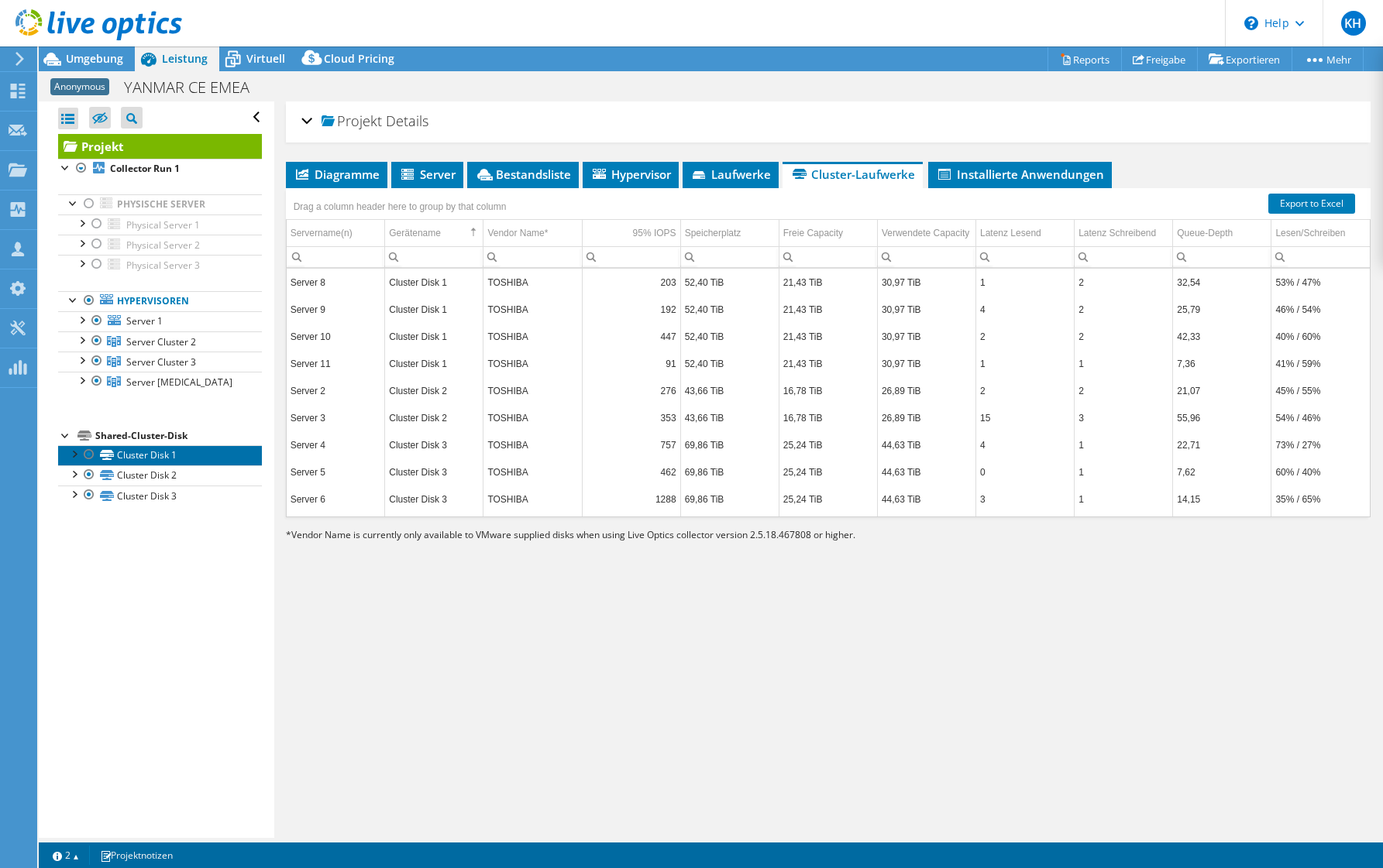
click at [190, 454] on link "Cluster Disk 1" at bounding box center [160, 455] width 204 height 20
